Goal: Transaction & Acquisition: Subscribe to service/newsletter

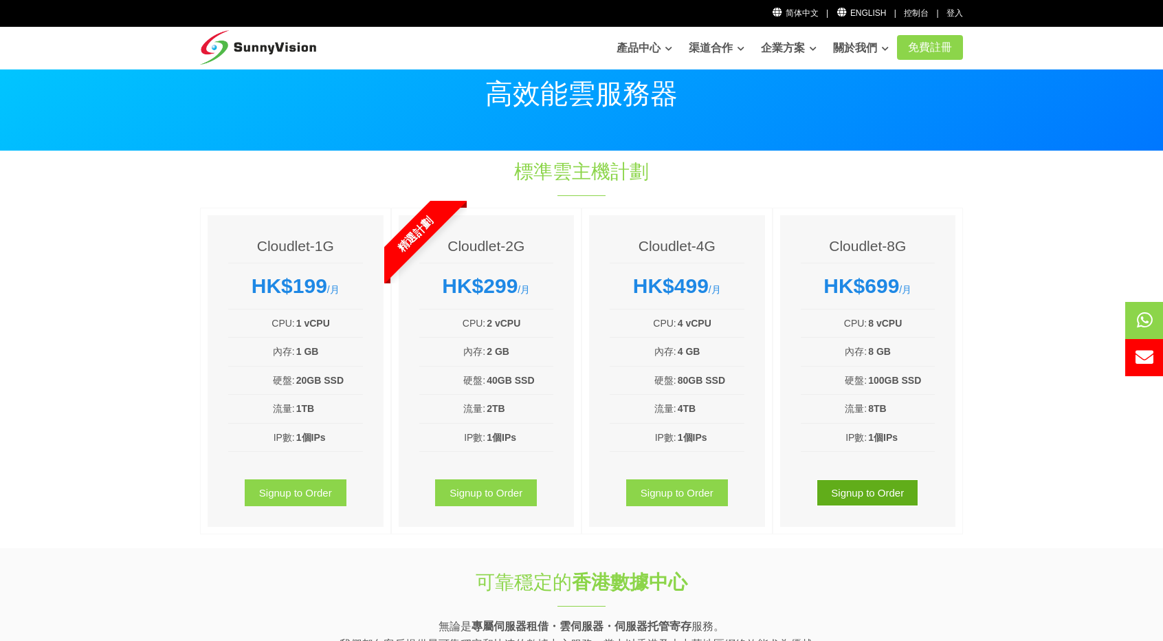
click at [898, 487] on link "Signup to Order" at bounding box center [868, 492] width 102 height 27
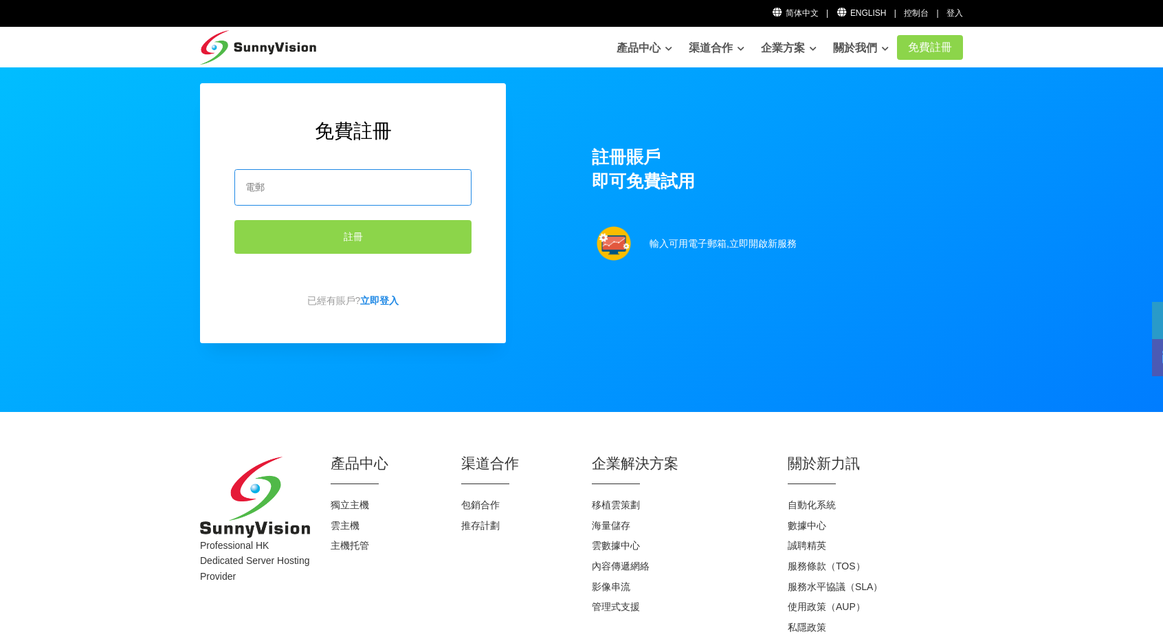
click at [300, 197] on input "email" at bounding box center [352, 187] width 237 height 36
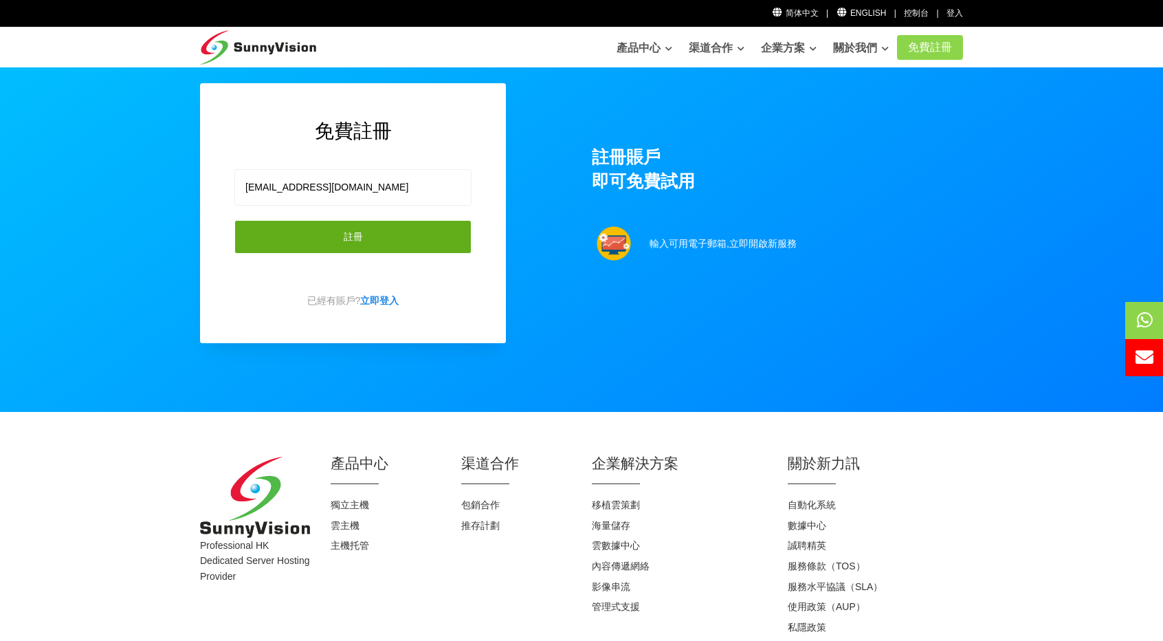
type input "[EMAIL_ADDRESS][DOMAIN_NAME]"
click at [418, 234] on button "註冊" at bounding box center [352, 237] width 237 height 34
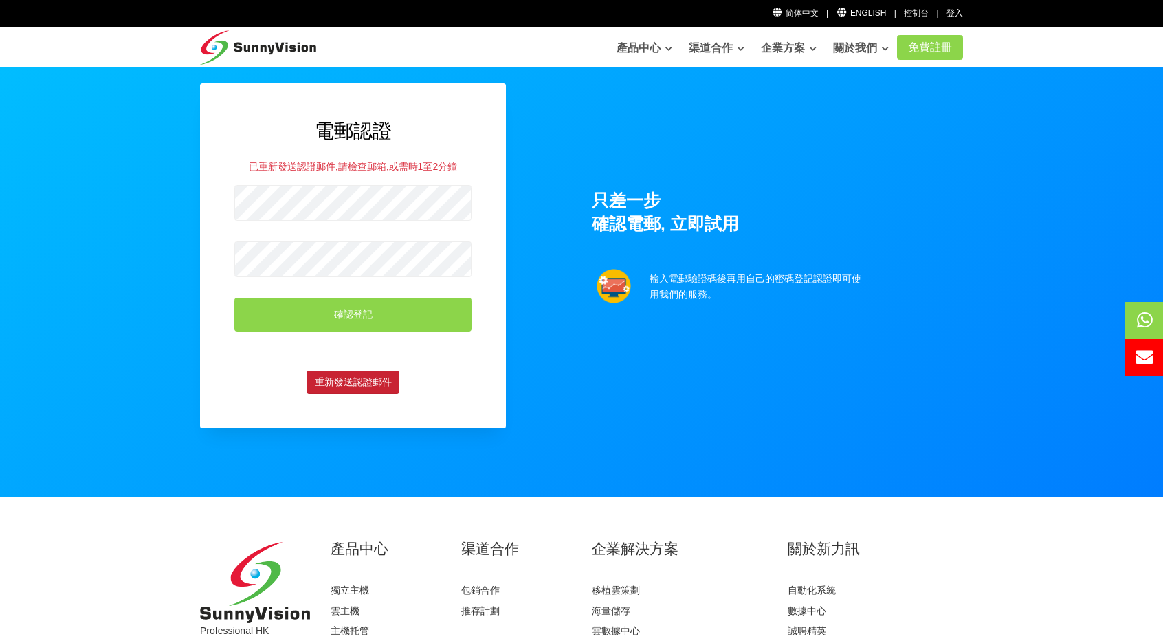
click at [384, 385] on button "重新發送認證郵件" at bounding box center [353, 381] width 93 height 23
click at [937, 47] on link "免費註冊" at bounding box center [930, 47] width 66 height 25
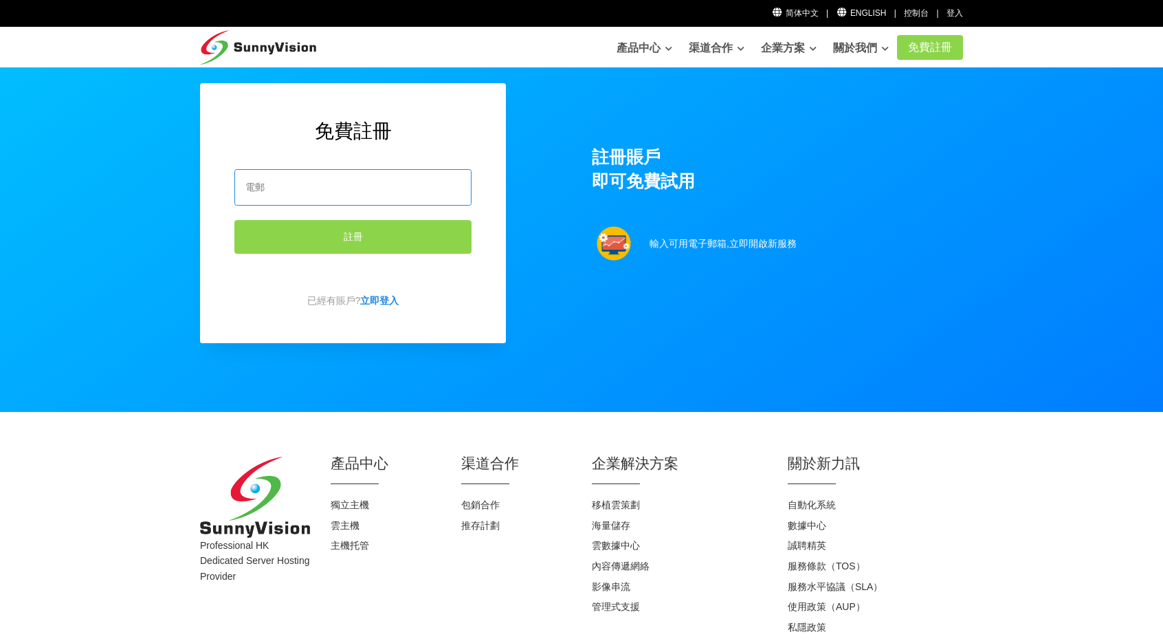
click at [393, 189] on input "email" at bounding box center [352, 187] width 237 height 36
paste input "[EMAIL_ADDRESS][DOMAIN_NAME]"
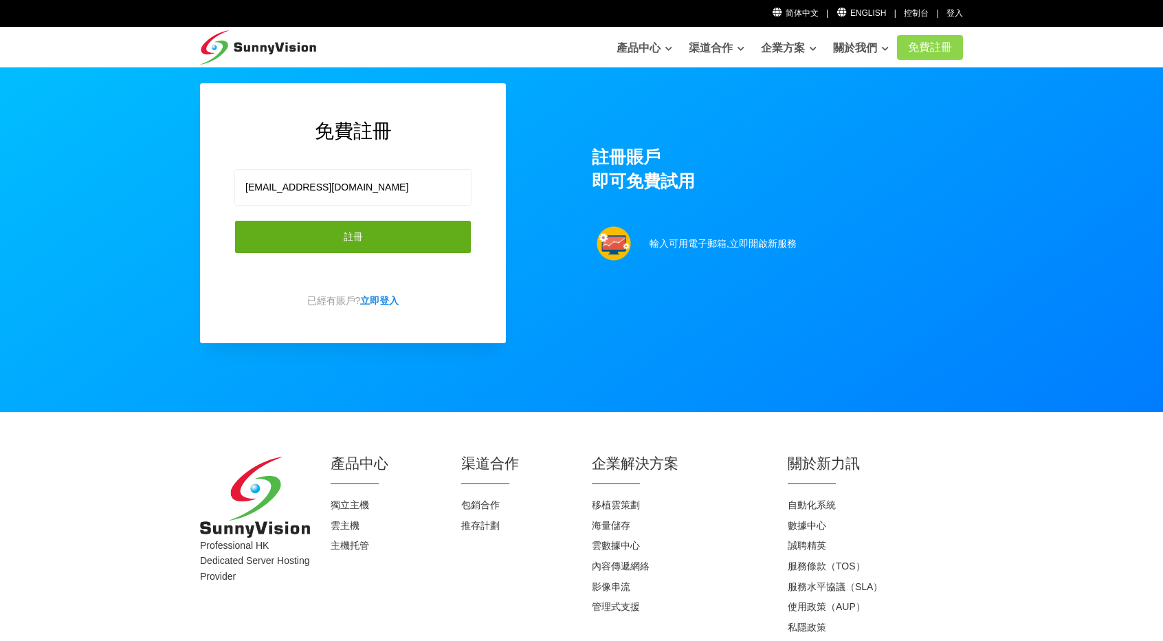
type input "[EMAIL_ADDRESS][DOMAIN_NAME]"
click at [317, 225] on button "註冊" at bounding box center [352, 237] width 237 height 34
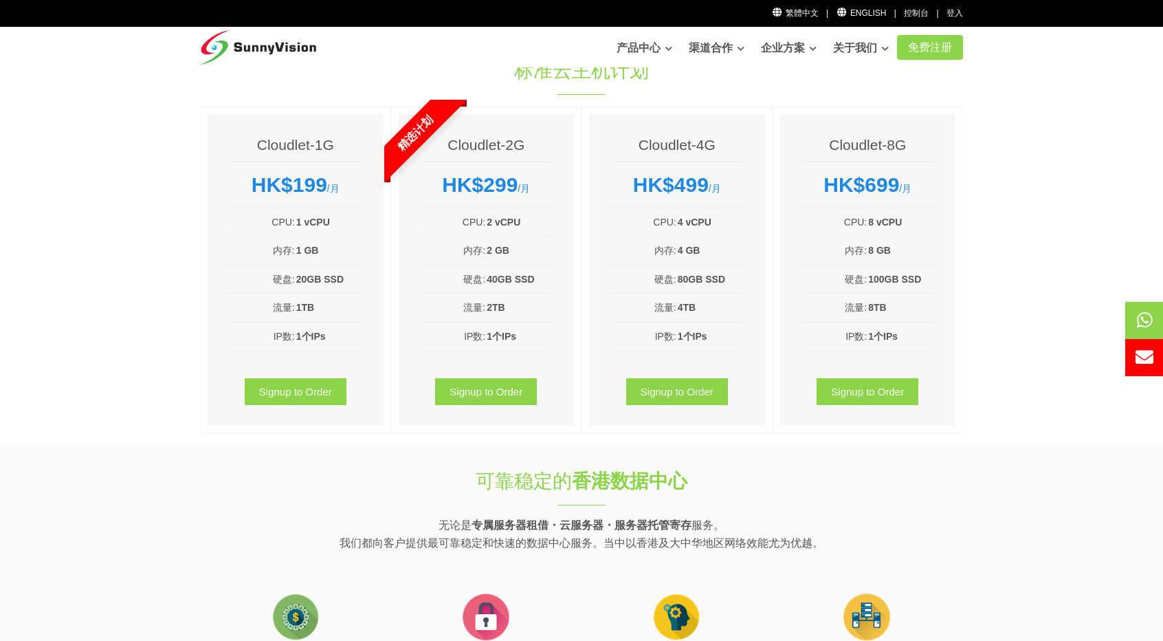
scroll to position [69, 0]
